Goal: Find contact information: Find contact information

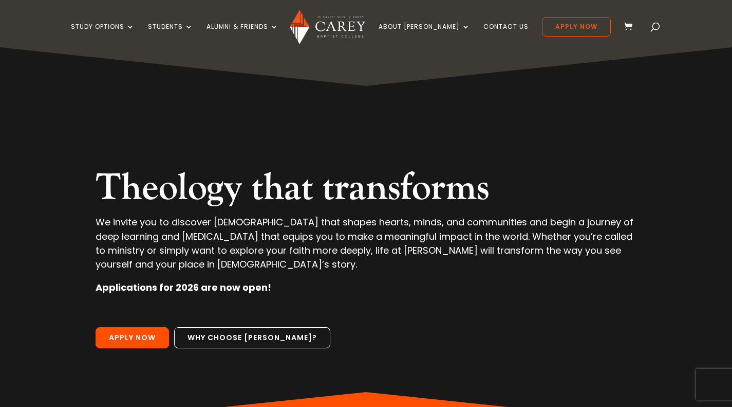
click at [421, 94] on link "Staff" at bounding box center [458, 99] width 154 height 16
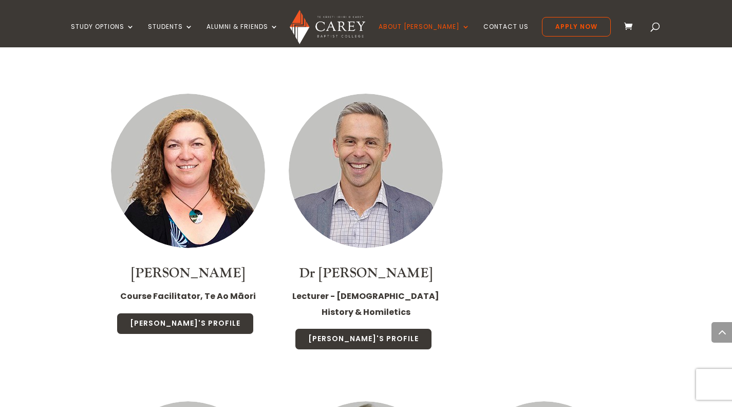
scroll to position [2364, 0]
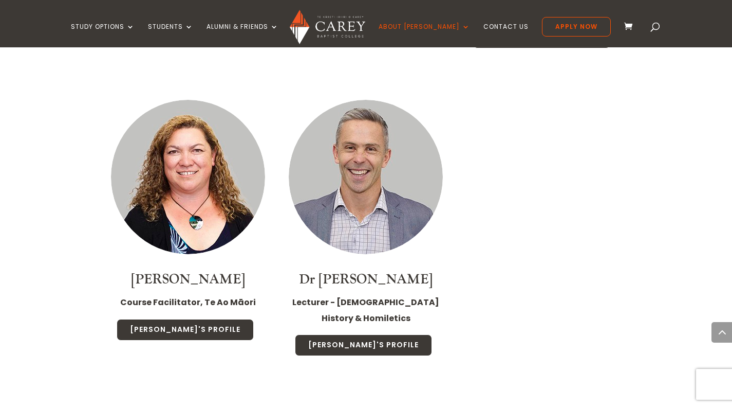
click at [367, 334] on link "[PERSON_NAME]'s Profile" at bounding box center [363, 345] width 137 height 22
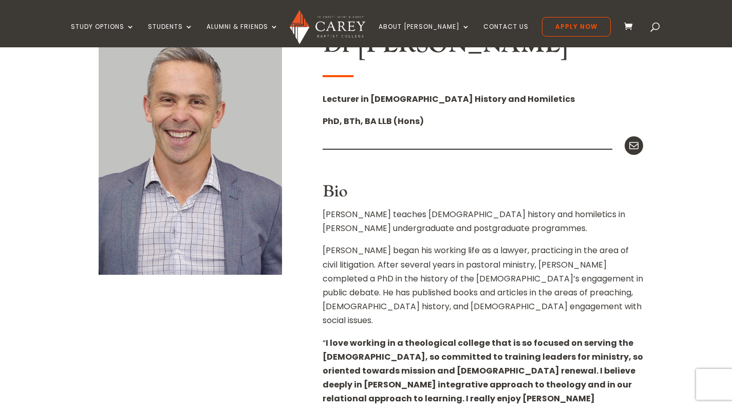
scroll to position [206, 0]
